Goal: Use online tool/utility: Use online tool/utility

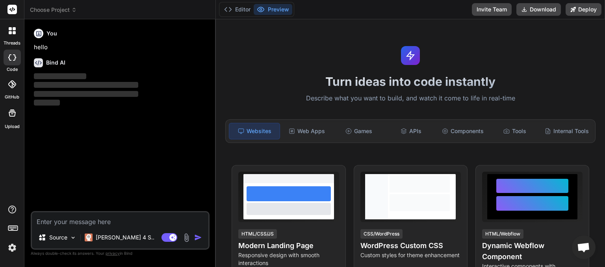
scroll to position [59, 0]
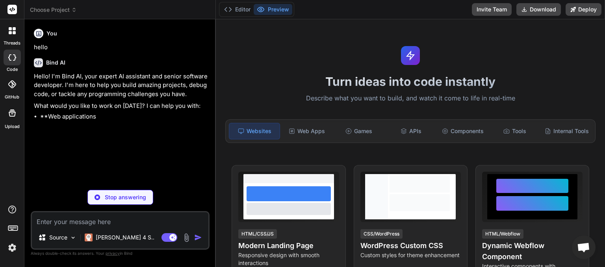
click at [12, 86] on icon at bounding box center [12, 84] width 8 height 8
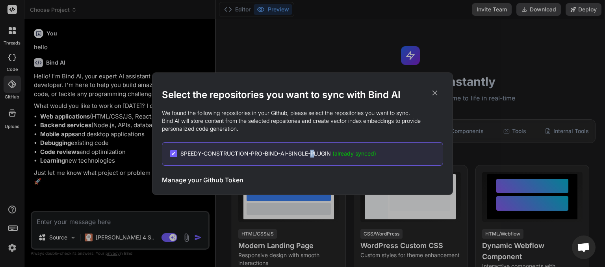
click at [312, 151] on span "SPEEDY-CONSTRUCTION-PRO-BIND-AI-SINGLE-PLUGIN (already synced)" at bounding box center [279, 154] width 196 height 8
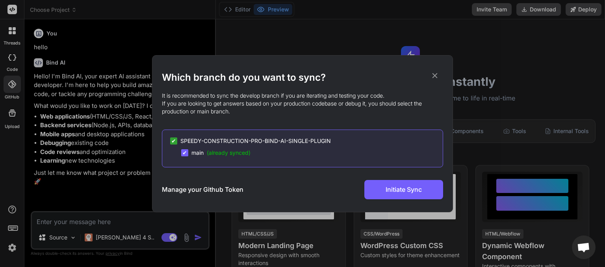
click at [437, 73] on icon at bounding box center [435, 75] width 9 height 9
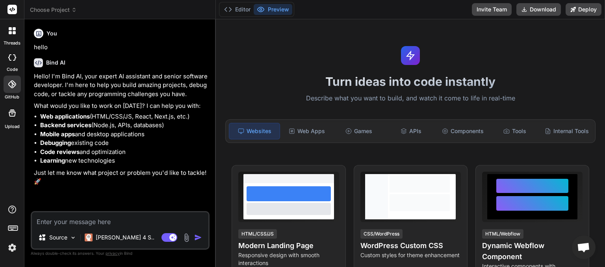
click at [75, 7] on icon at bounding box center [74, 10] width 6 height 6
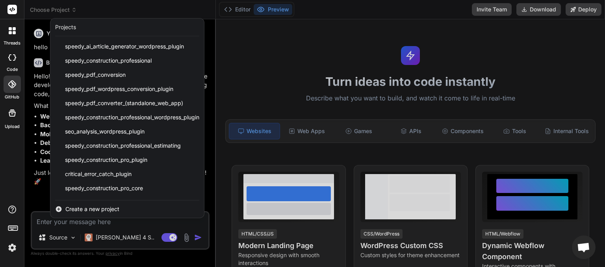
scroll to position [112, 0]
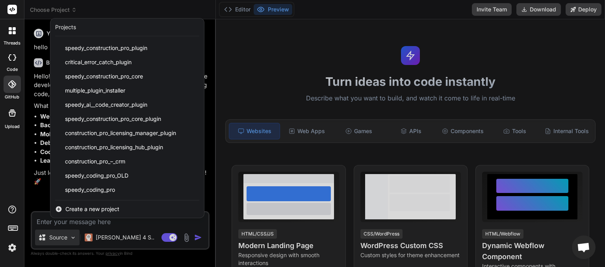
click at [45, 231] on div at bounding box center [302, 133] width 605 height 267
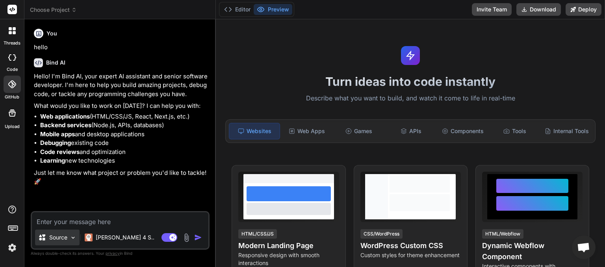
click at [74, 235] on img at bounding box center [73, 238] width 7 height 7
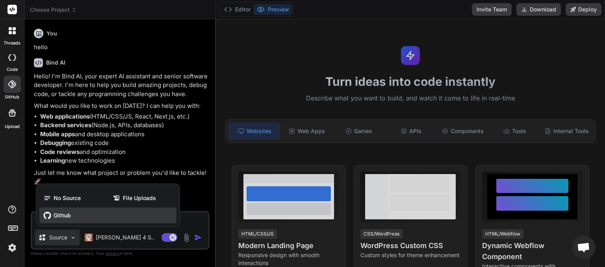
click at [58, 218] on span "Github" at bounding box center [62, 216] width 17 height 8
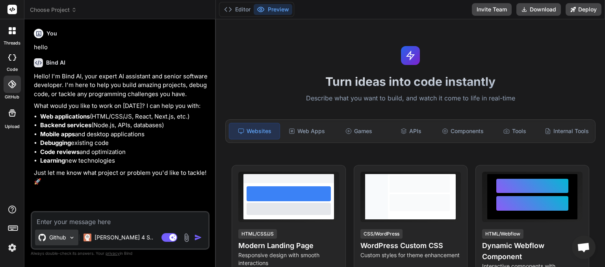
click at [74, 237] on img at bounding box center [72, 238] width 7 height 7
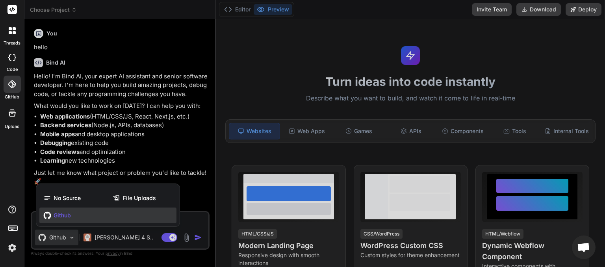
click at [122, 128] on div at bounding box center [302, 133] width 605 height 267
type textarea "x"
